Goal: Information Seeking & Learning: Learn about a topic

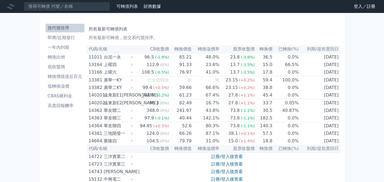
click at [57, 43] on ul "按代號排序 即將/近期發行 一年內到期 轉換比例 低收盤價 轉換價值接近百元 低轉換溢價 CBAS權利金 高賣回報酬率" at bounding box center [65, 67] width 39 height 86
click at [57, 46] on li "一年內到期" at bounding box center [65, 47] width 39 height 6
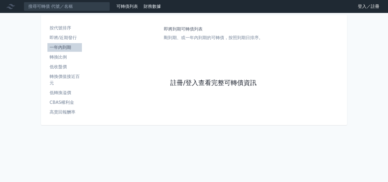
click at [214, 86] on link "註冊/登入查看完整可轉債資訊" at bounding box center [213, 83] width 86 height 9
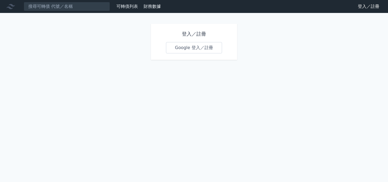
click at [208, 50] on link "Google 登入／註冊" at bounding box center [194, 47] width 56 height 11
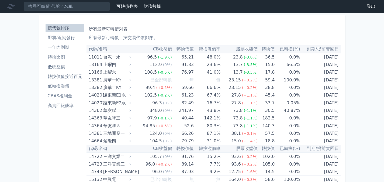
click at [268, 49] on th "轉換價" at bounding box center [266, 49] width 17 height 8
click at [75, 76] on li "轉換價值接近百元" at bounding box center [65, 76] width 39 height 6
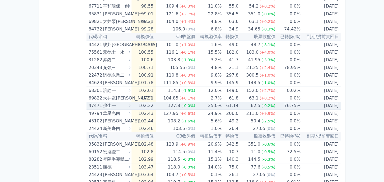
scroll to position [809, 0]
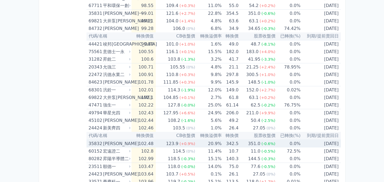
click at [128, 142] on div "[PERSON_NAME]" at bounding box center [116, 144] width 26 height 8
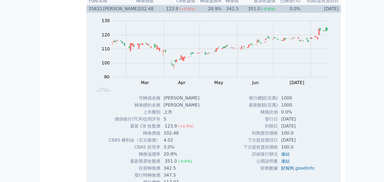
scroll to position [970, 0]
